Goal: Information Seeking & Learning: Check status

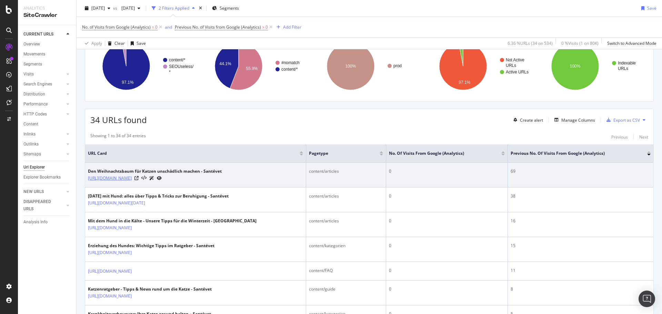
scroll to position [69, 0]
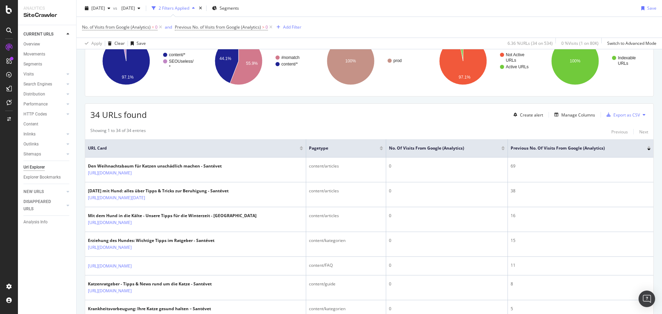
click at [648, 148] on div at bounding box center [649, 147] width 3 height 2
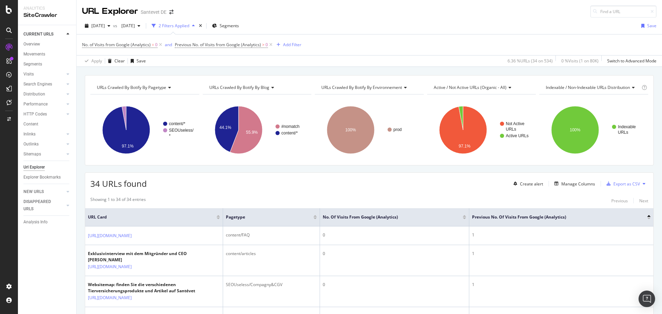
click at [648, 218] on div at bounding box center [649, 219] width 3 height 2
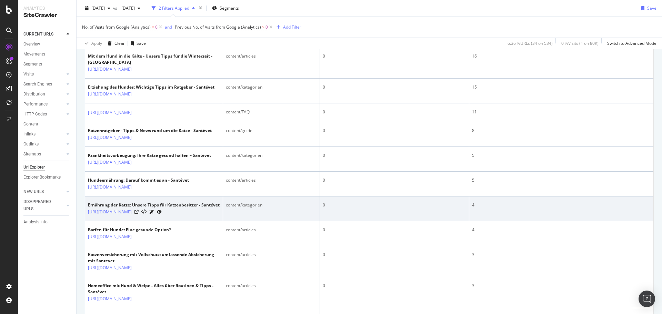
scroll to position [241, 0]
